Goal: Task Accomplishment & Management: Complete application form

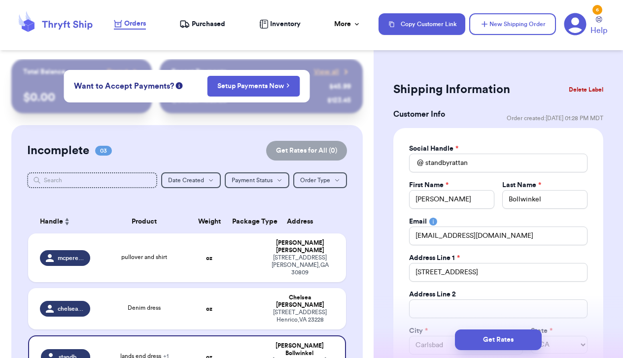
select select "CA"
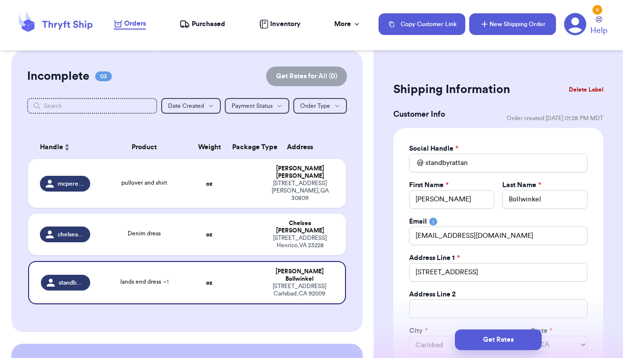
click at [509, 23] on button "New Shipping Order" at bounding box center [512, 24] width 87 height 22
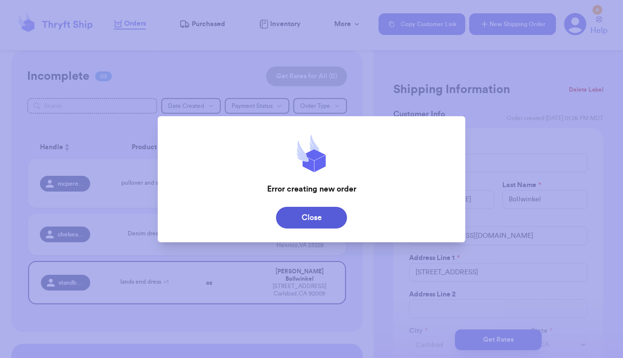
type input "pullover and shirt"
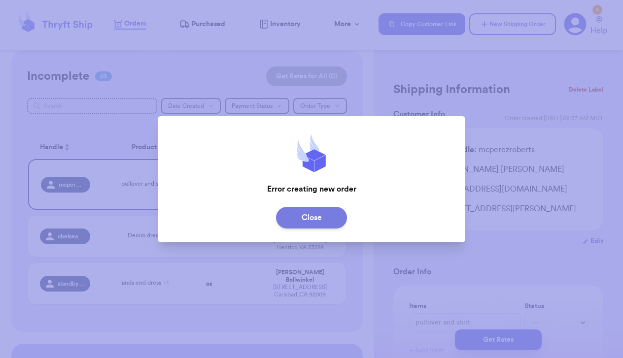
click at [314, 222] on button "Close" at bounding box center [311, 218] width 71 height 22
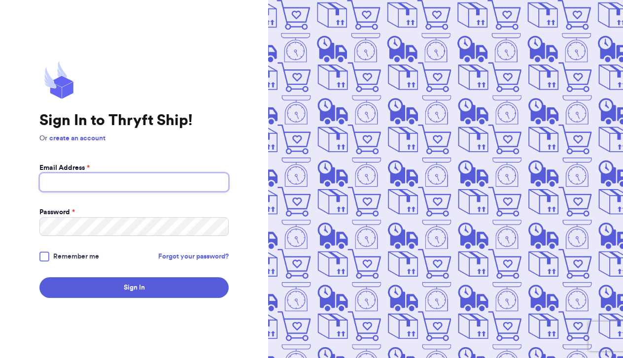
type input "juliedmacd@gmail.com"
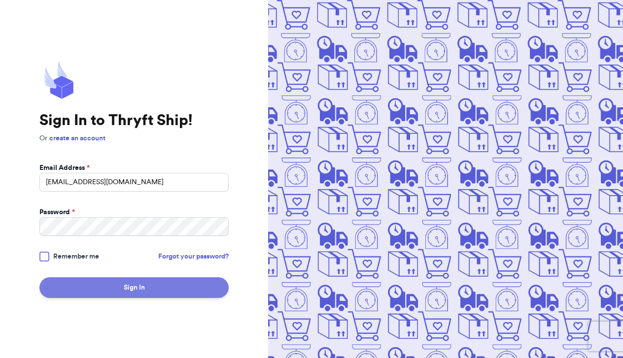
click at [143, 287] on button "Sign In" at bounding box center [133, 287] width 189 height 21
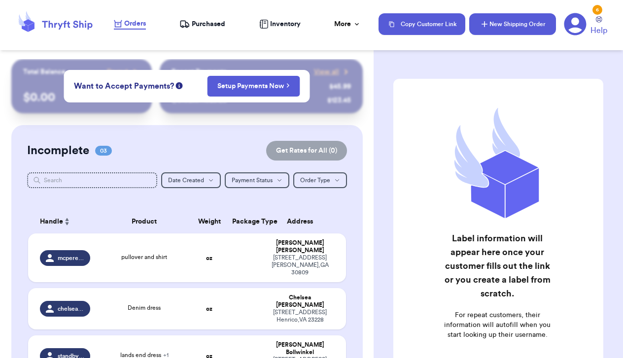
click at [504, 31] on button "New Shipping Order" at bounding box center [512, 24] width 87 height 22
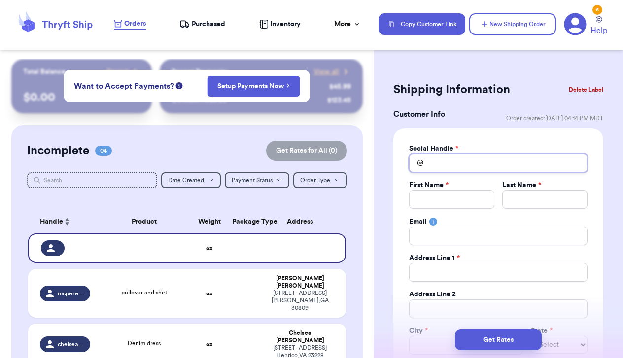
click at [456, 169] on input "Total Amount Paid" at bounding box center [498, 163] width 178 height 19
type input "e"
type input "el"
type input "eli"
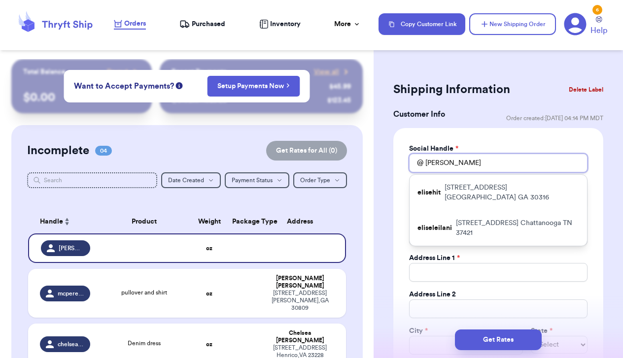
type input "Eli"
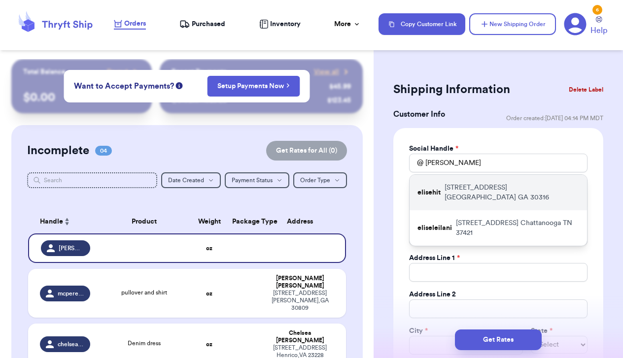
drag, startPoint x: 456, startPoint y: 169, endPoint x: 461, endPoint y: 192, distance: 24.1
click at [461, 192] on p "914 Woodland Ave SE Atlanta GA 30316" at bounding box center [512, 193] width 135 height 20
type input "elisehit"
type input "Elise"
type input "Hitron"
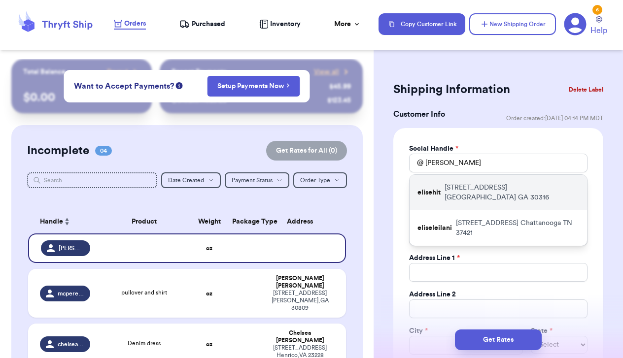
type input "ee.hitron@gmail.com"
type input "914 Woodland Ave SE"
type input "Atlanta"
select select "GA"
type input "30316"
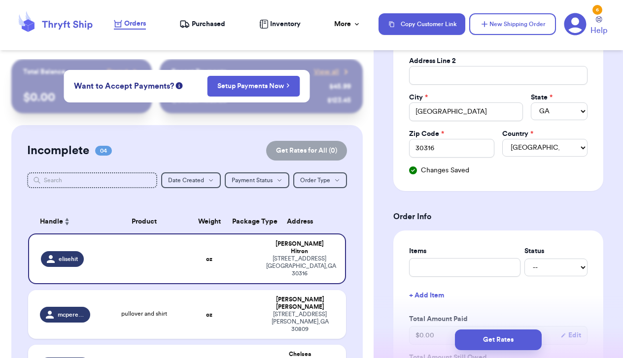
scroll to position [235, 0]
type input "R"
type input "A"
type input "Ar"
type input "Ara"
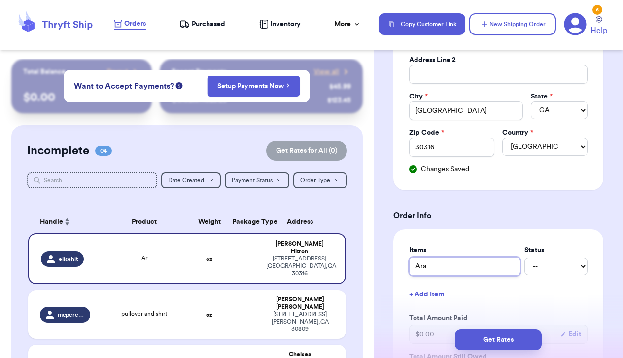
type input "Aran"
type input "Aranw"
type input "Aranwo"
type input "Aranwoo"
type input "Aranwool"
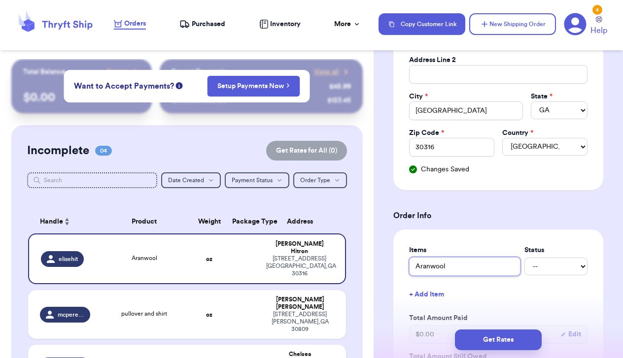
type input "Aranwool"
type input "Aranwool s"
type input "Aranwool sw"
type input "Aranwool swe"
type input "Aranwool swea"
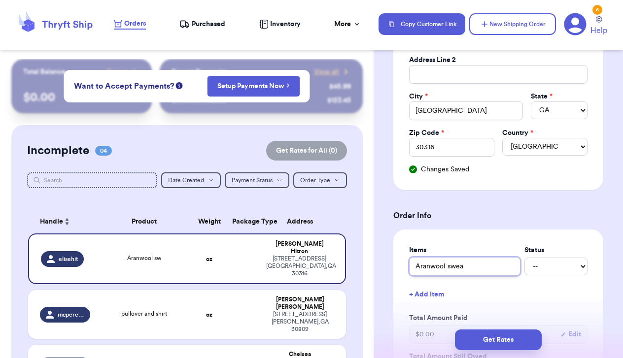
type input "Aranwool sweat"
type input "Aranwool sweate"
type input "Aranwool sweater"
click at [446, 267] on input "Aranwool sweater" at bounding box center [464, 266] width 111 height 19
type input "Aranwoo sweater"
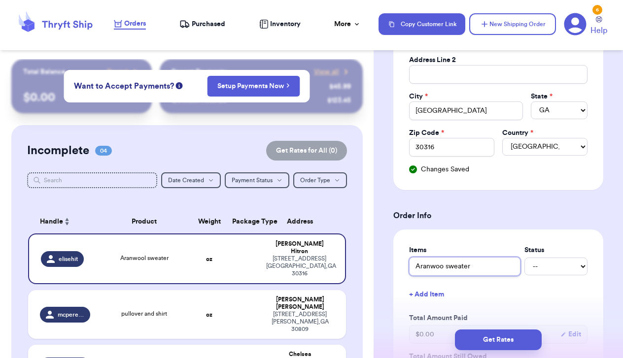
type input "Aranwo sweater"
type input "Aranw sweater"
type input "Aran sweater"
type input "Aranc sweater"
type input "Arancr sweater"
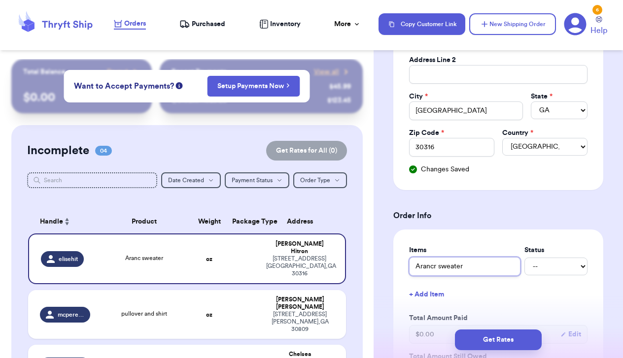
type input "Arancra sweater"
type input "Arancraf sweater"
type input "Arancraft sweater"
type input "Arancrafts sweater"
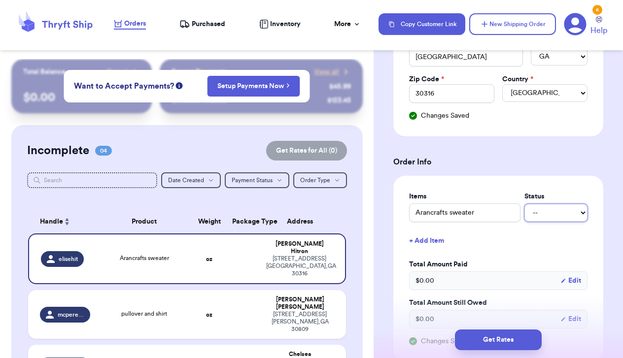
scroll to position [0, 0]
click at [250, 87] on link "Setup Payments Now" at bounding box center [253, 86] width 72 height 10
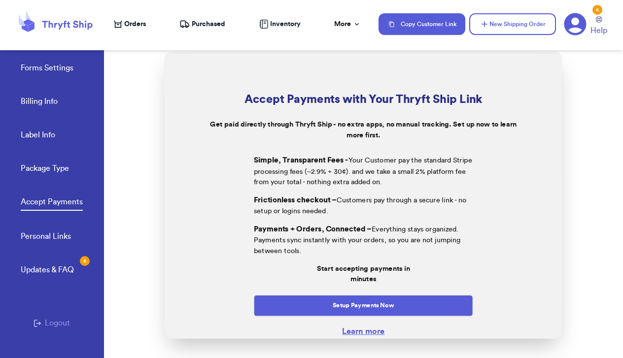
click at [132, 24] on span "Orders" at bounding box center [135, 24] width 22 height 10
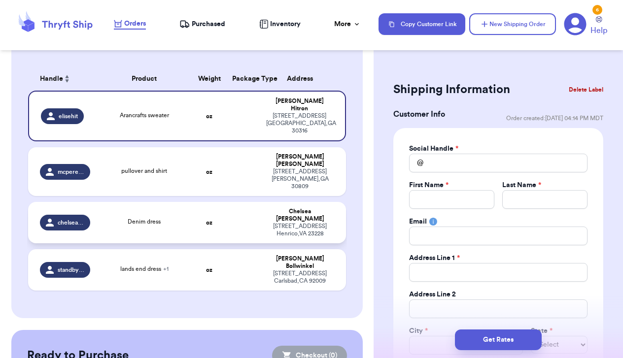
scroll to position [142, 0]
